Goal: Find specific page/section: Find specific page/section

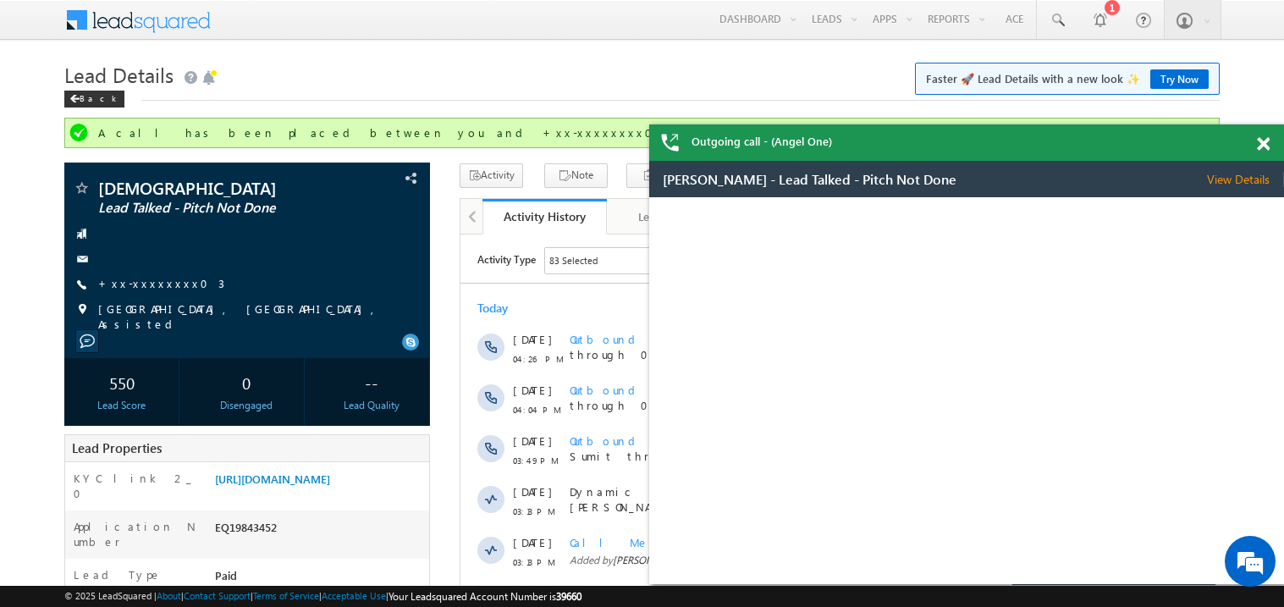
click at [1266, 146] on span at bounding box center [1263, 144] width 13 height 14
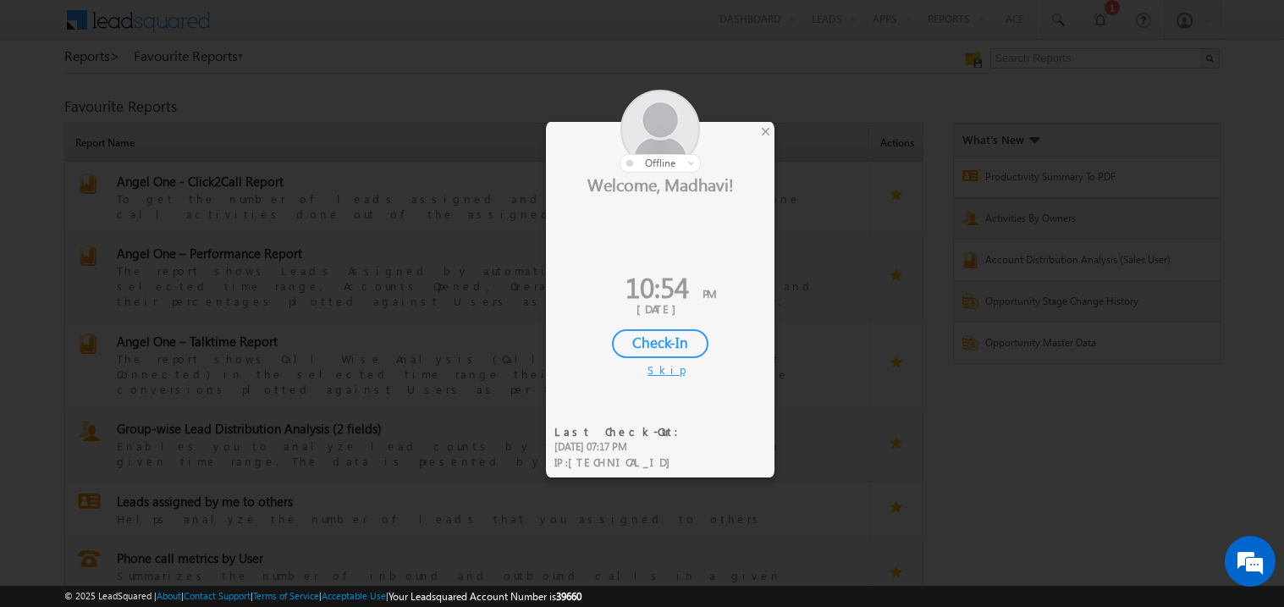
click at [780, 130] on div at bounding box center [642, 303] width 1284 height 607
click at [775, 130] on div at bounding box center [642, 303] width 1284 height 607
click at [768, 126] on div "×" at bounding box center [766, 131] width 18 height 19
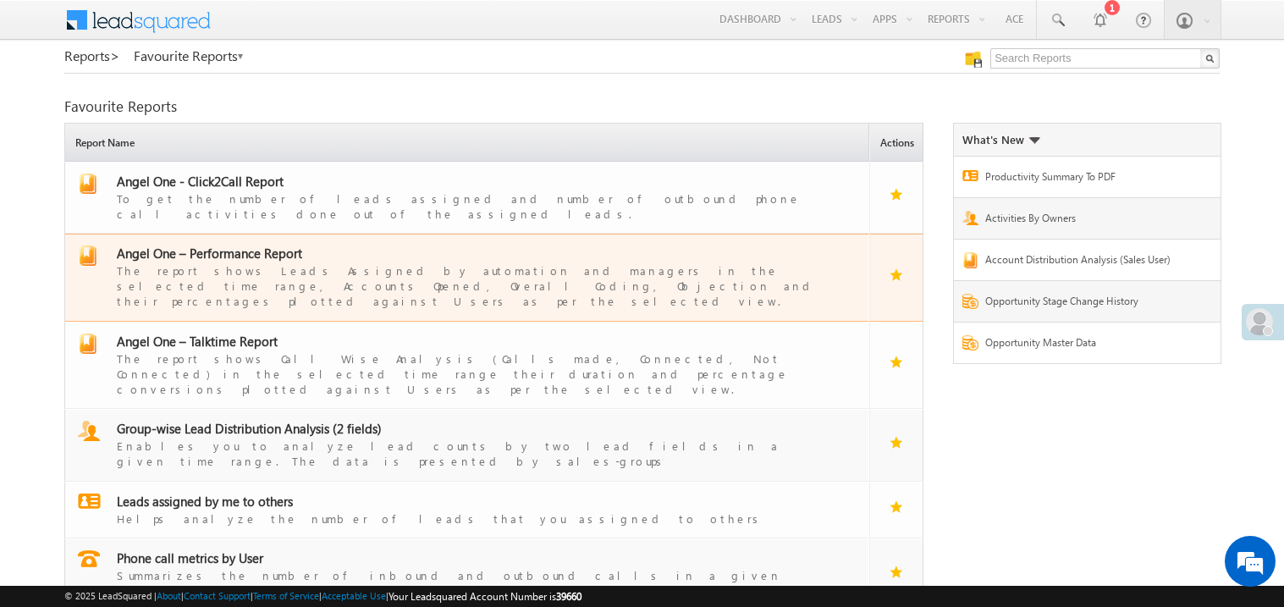
click at [234, 245] on span "Angel One – Performance Report" at bounding box center [209, 253] width 185 height 17
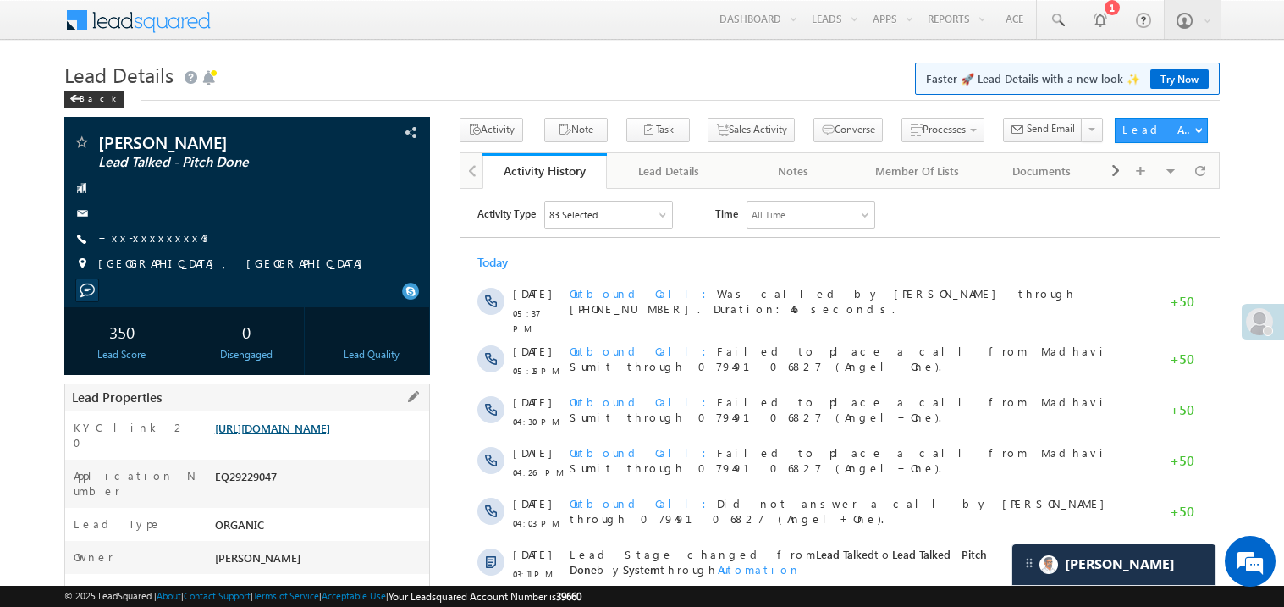
click at [316, 435] on link "https://angelbroking1-pk3em7sa.customui-test.leadsquared.com?leadId=92c0b578-56…" at bounding box center [272, 428] width 115 height 14
